Goal: Navigation & Orientation: Find specific page/section

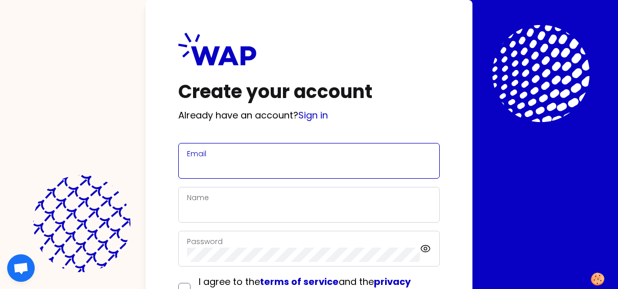
click at [197, 164] on input "Email" at bounding box center [309, 167] width 244 height 14
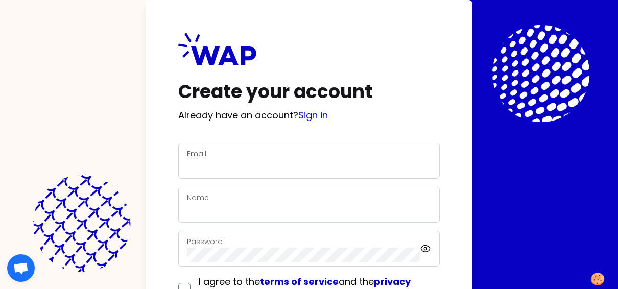
click at [327, 117] on link "Sign in" at bounding box center [313, 115] width 30 height 13
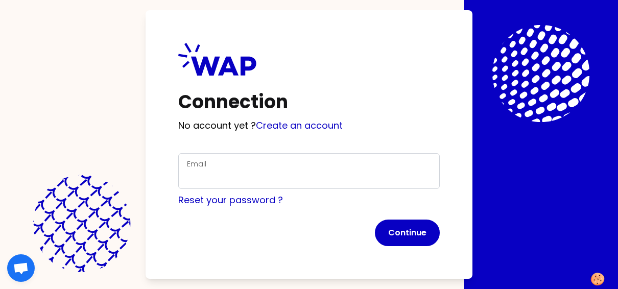
click at [228, 169] on div "Email" at bounding box center [309, 171] width 244 height 27
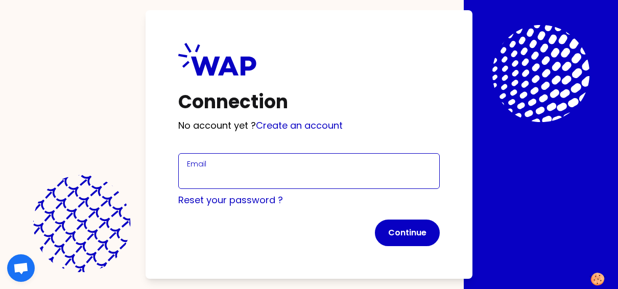
click at [228, 175] on input "Email" at bounding box center [309, 177] width 244 height 14
type input "[PERSON_NAME][EMAIL_ADDRESS][DOMAIN_NAME]"
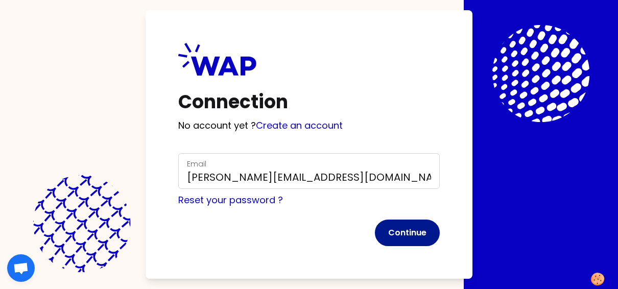
click at [428, 234] on button "Continue" at bounding box center [407, 233] width 65 height 27
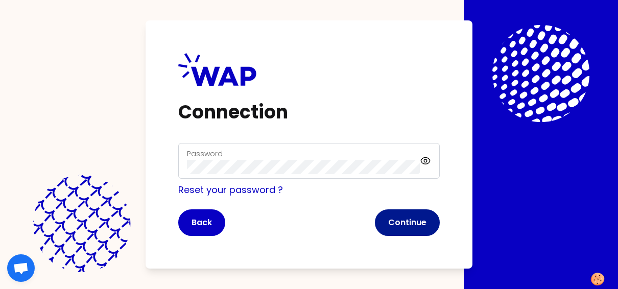
click at [400, 217] on button "Continue" at bounding box center [407, 222] width 65 height 27
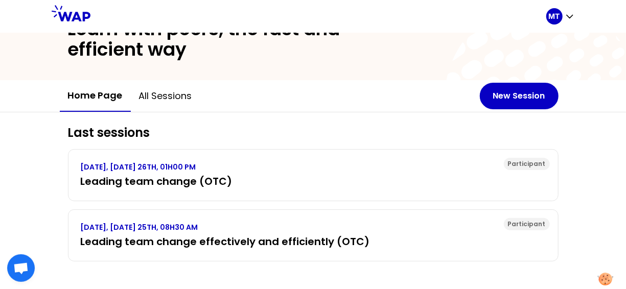
scroll to position [55, 0]
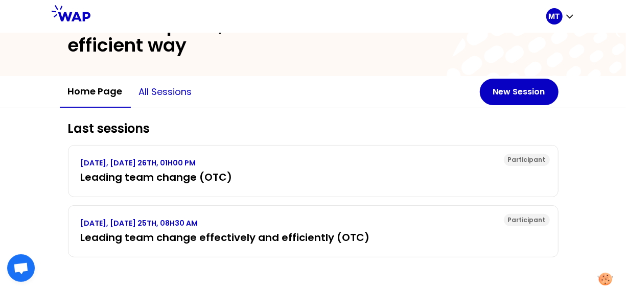
click at [149, 88] on button "All sessions" at bounding box center [165, 92] width 69 height 31
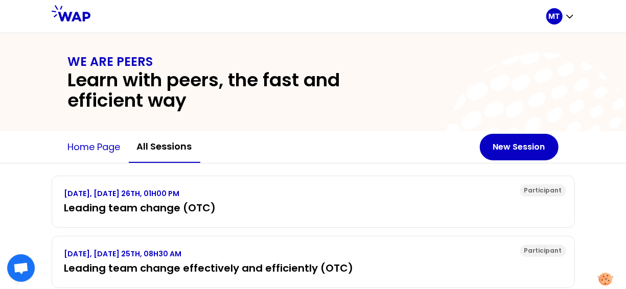
click at [91, 149] on button "Home page" at bounding box center [94, 147] width 69 height 31
